Goal: Task Accomplishment & Management: Complete application form

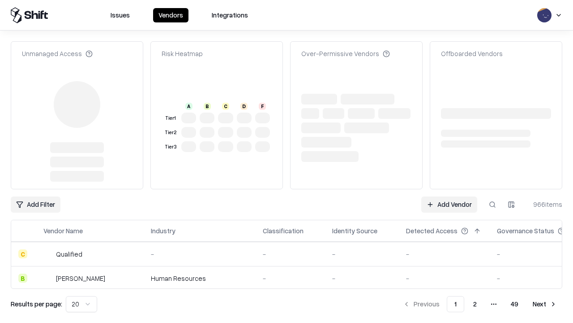
click at [449, 196] on link "Add Vendor" at bounding box center [450, 204] width 56 height 16
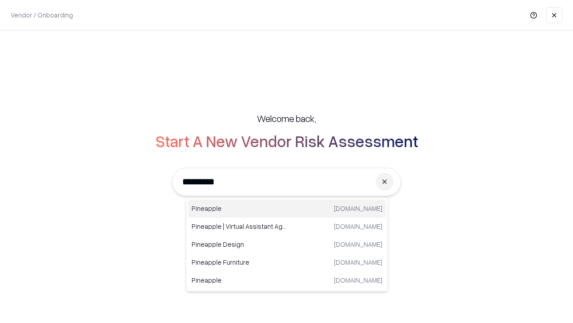
click at [287, 208] on div "Pineapple pineappleenergy.com" at bounding box center [287, 208] width 198 height 18
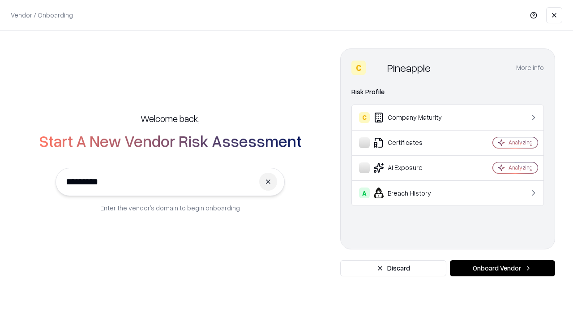
type input "*********"
click at [503, 268] on button "Onboard Vendor" at bounding box center [502, 268] width 105 height 16
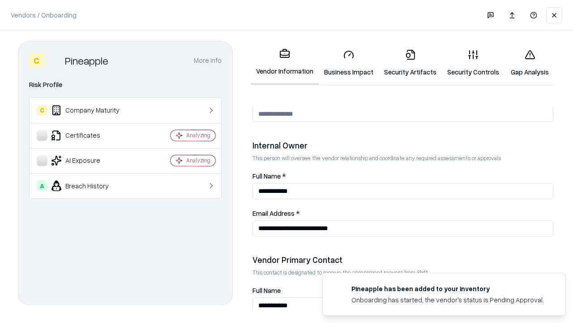
scroll to position [464, 0]
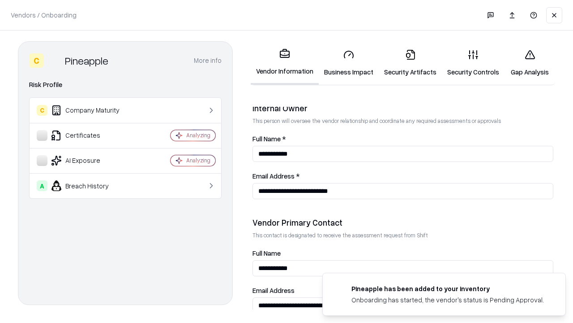
click at [349, 63] on link "Business Impact" at bounding box center [349, 63] width 60 height 42
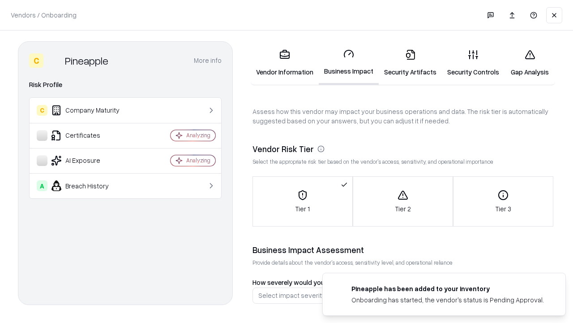
click at [410, 63] on link "Security Artifacts" at bounding box center [410, 63] width 63 height 42
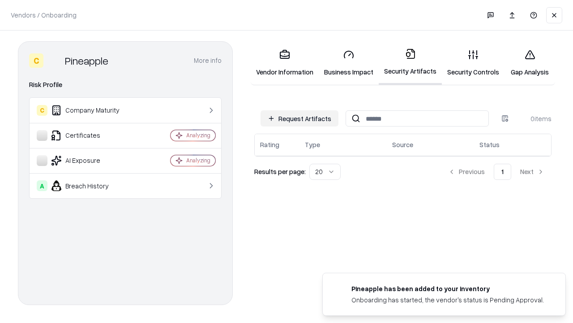
click at [300, 118] on button "Request Artifacts" at bounding box center [300, 118] width 78 height 16
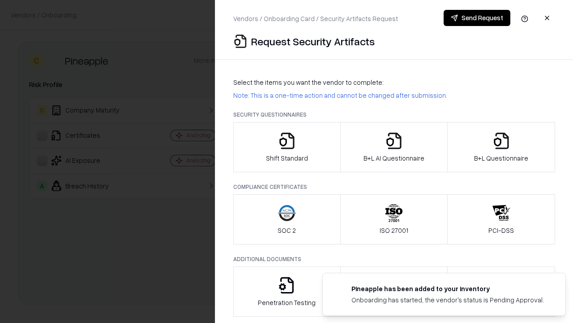
click at [287, 147] on icon "button" at bounding box center [287, 141] width 18 height 18
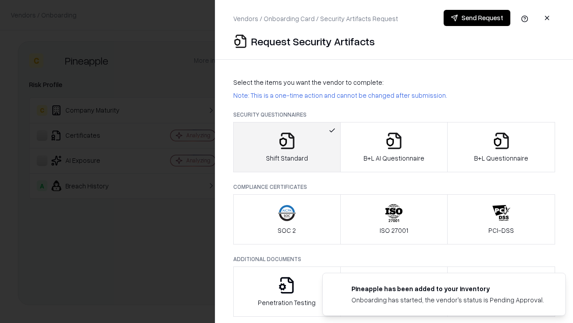
click at [477, 18] on button "Send Request" at bounding box center [477, 18] width 67 height 16
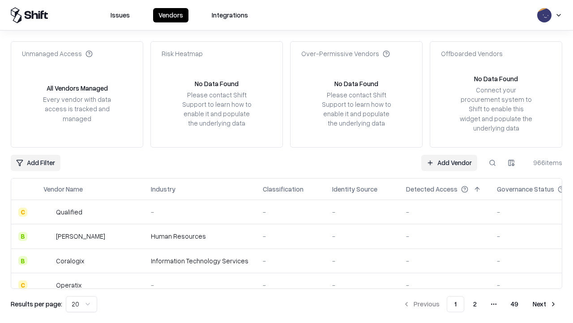
click at [493, 162] on button at bounding box center [493, 163] width 16 height 16
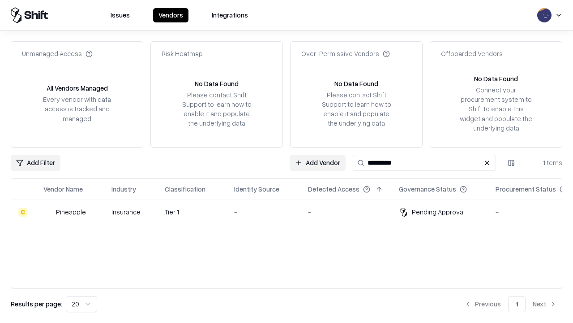
type input "*********"
click at [292, 211] on div "-" at bounding box center [264, 211] width 60 height 9
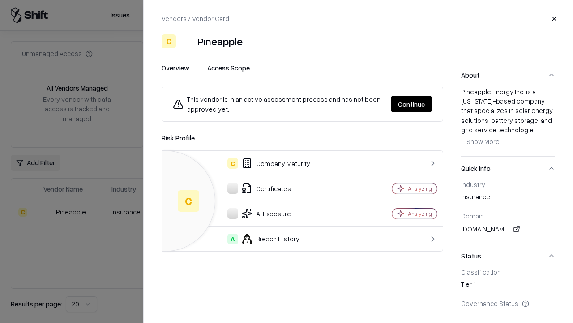
click at [412, 104] on button "Continue" at bounding box center [411, 104] width 41 height 16
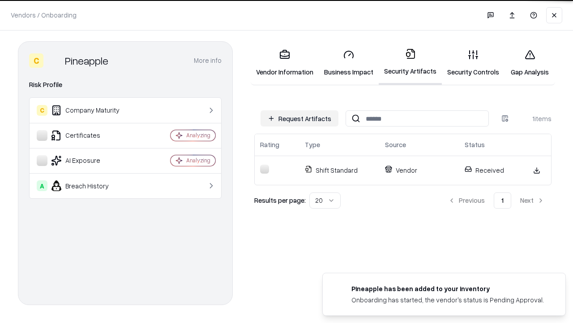
click at [474, 63] on link "Security Controls" at bounding box center [473, 63] width 63 height 42
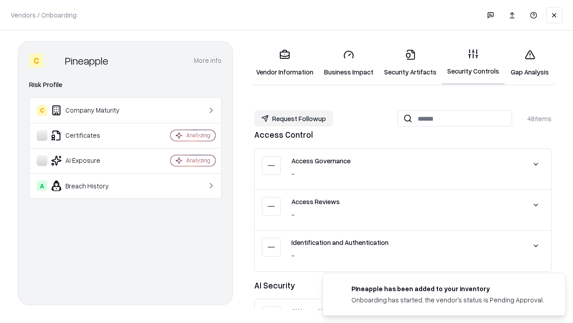
click at [294, 118] on button "Request Followup" at bounding box center [293, 118] width 79 height 16
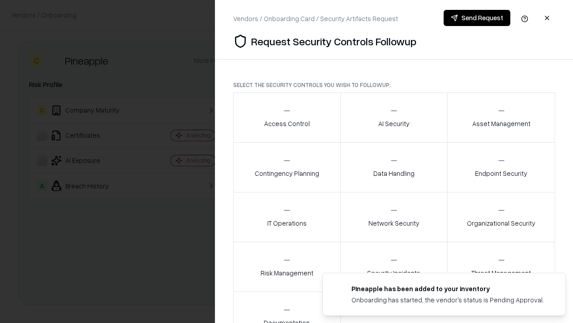
click at [287, 117] on div "Access Control" at bounding box center [287, 117] width 46 height 22
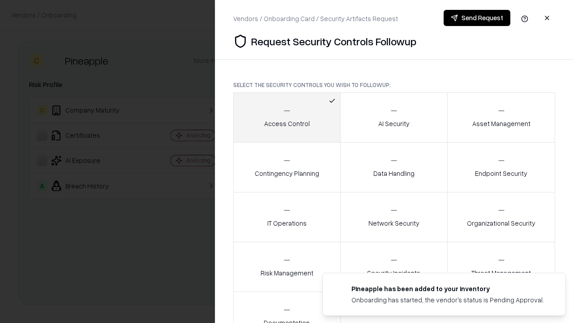
click at [477, 18] on button "Send Request" at bounding box center [477, 18] width 67 height 16
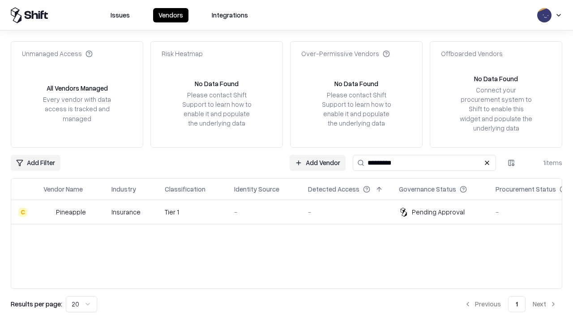
type input "*********"
click at [292, 211] on div "-" at bounding box center [264, 211] width 60 height 9
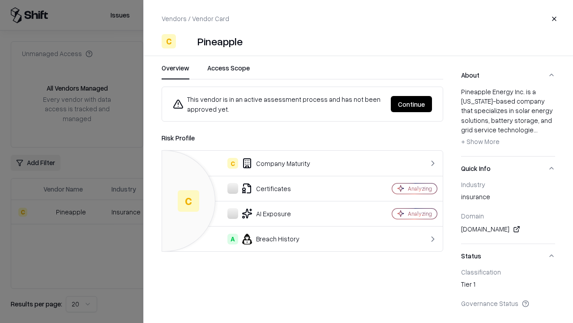
click at [412, 104] on button "Continue" at bounding box center [411, 104] width 41 height 16
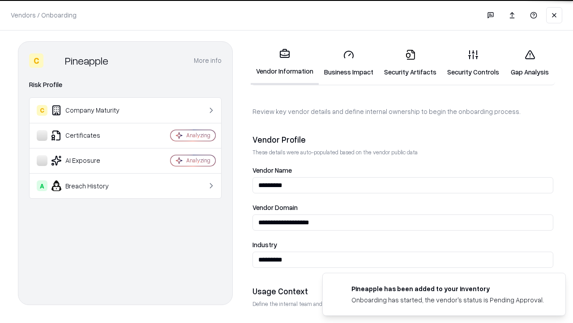
click at [530, 63] on link "Gap Analysis" at bounding box center [530, 63] width 51 height 42
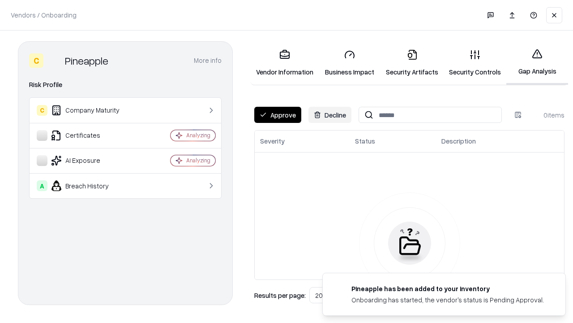
click at [278, 115] on button "Approve" at bounding box center [277, 115] width 47 height 16
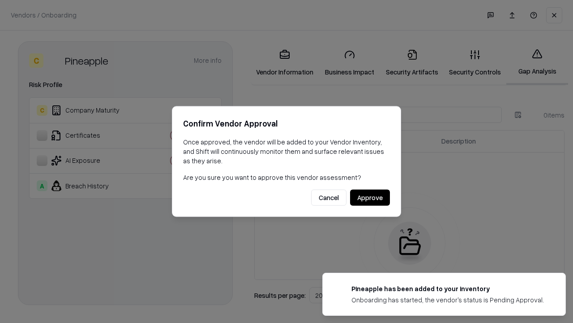
click at [370, 197] on button "Approve" at bounding box center [370, 197] width 40 height 16
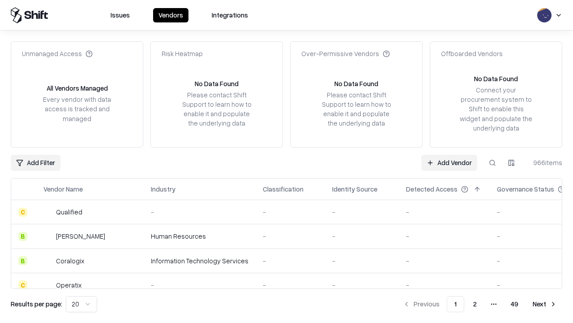
type input "*********"
click at [449, 162] on link "Add Vendor" at bounding box center [450, 163] width 56 height 16
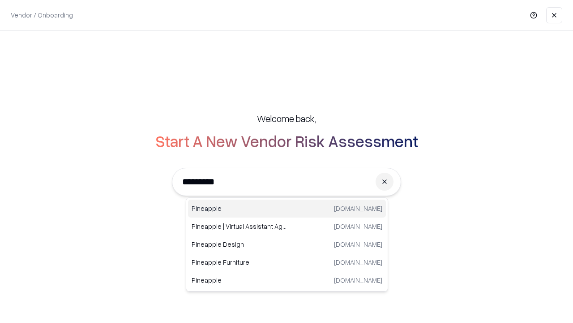
click at [287, 208] on div "Pineapple pineappleenergy.com" at bounding box center [287, 208] width 198 height 18
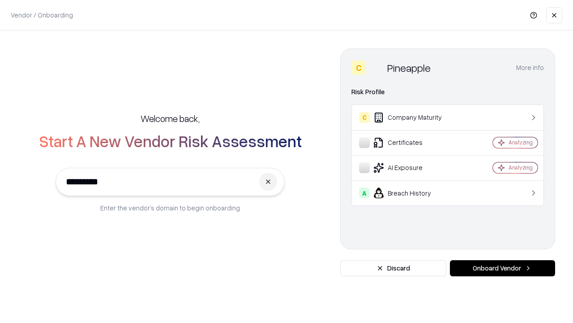
type input "*********"
click at [503, 268] on button "Onboard Vendor" at bounding box center [502, 268] width 105 height 16
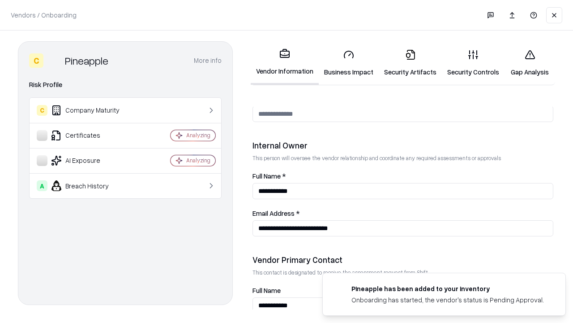
scroll to position [464, 0]
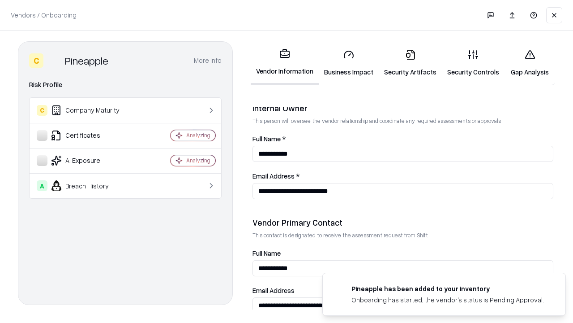
click at [530, 63] on link "Gap Analysis" at bounding box center [530, 63] width 51 height 42
